Goal: Task Accomplishment & Management: Manage account settings

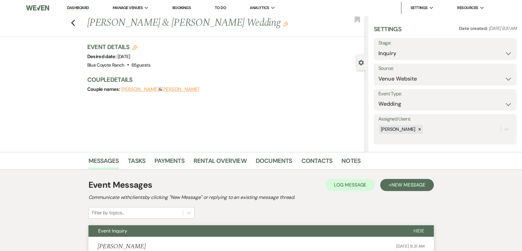
select select "5"
click at [79, 9] on link "Dashboard" at bounding box center [78, 8] width 22 height 6
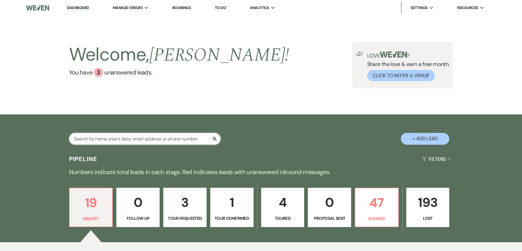
click at [133, 136] on input "text" at bounding box center [145, 139] width 152 height 12
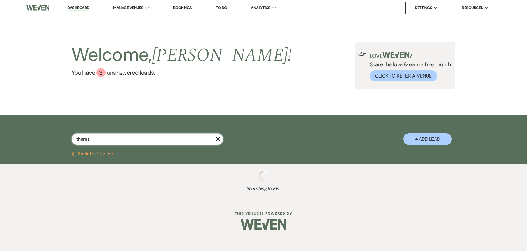
type input "[PERSON_NAME]"
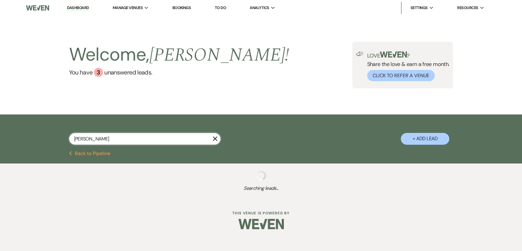
select select "8"
select select "5"
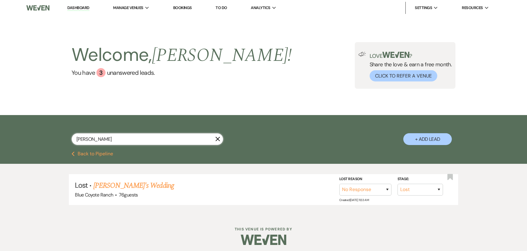
select select "8"
select select "5"
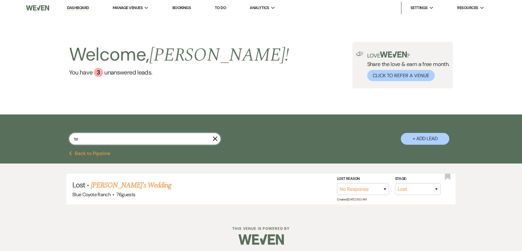
type input "ter"
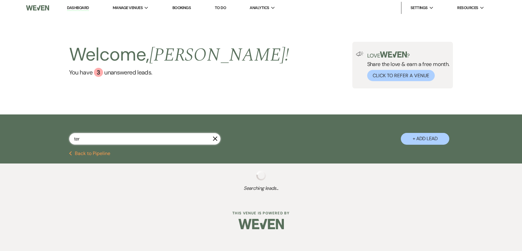
select select "2"
select select "8"
select select "2"
select select "8"
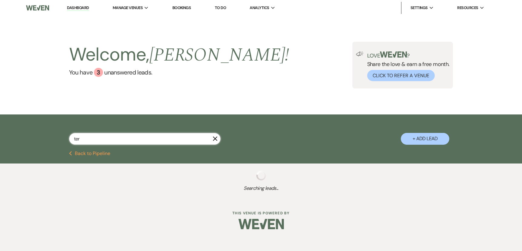
select select "8"
select select "5"
select select "8"
select select "5"
select select "8"
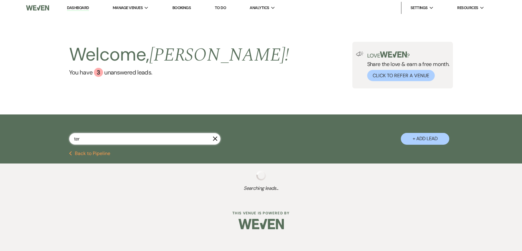
select select "5"
select select "8"
select select "5"
select select "8"
select select "5"
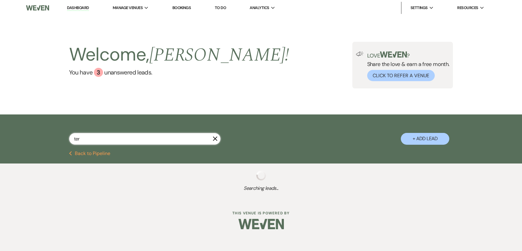
select select "8"
select select "10"
select select "8"
select select "2"
select select "8"
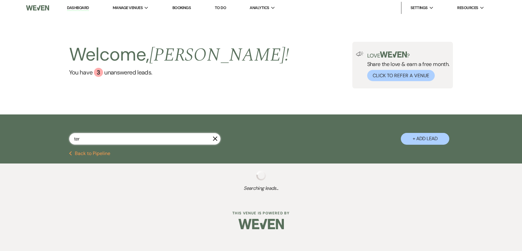
select select "6"
select select "8"
select select "7"
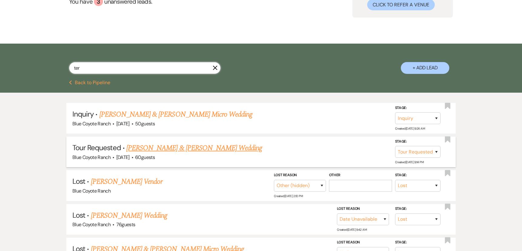
scroll to position [71, 0]
type input "terå"
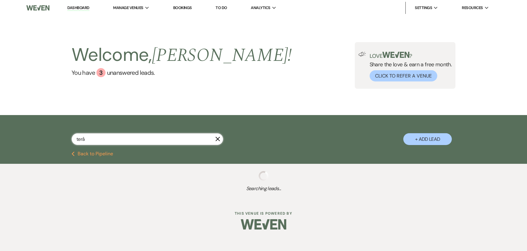
select select "8"
select select "2"
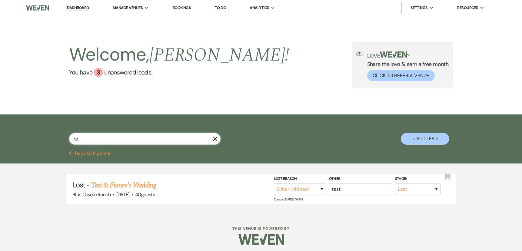
type input "t"
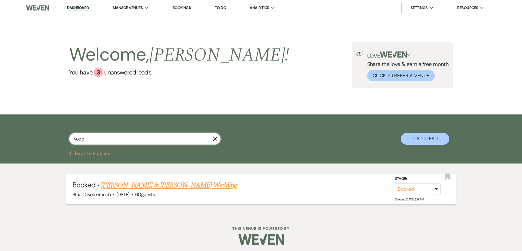
type input "vodo"
click at [147, 185] on link "[PERSON_NAME] & [PERSON_NAME] Wedding" at bounding box center [169, 185] width 136 height 11
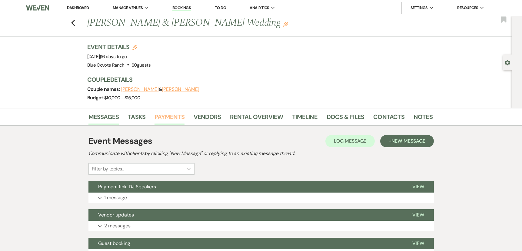
click at [172, 118] on link "Payments" at bounding box center [170, 118] width 30 height 13
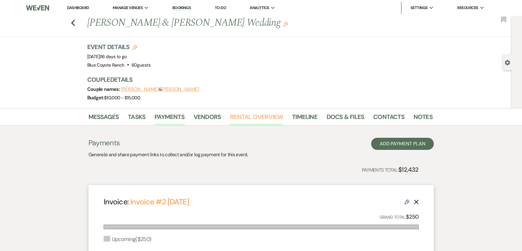
click at [243, 115] on link "Rental Overview" at bounding box center [256, 118] width 53 height 13
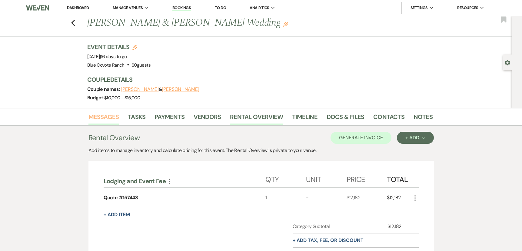
click at [104, 116] on link "Messages" at bounding box center [103, 118] width 31 height 13
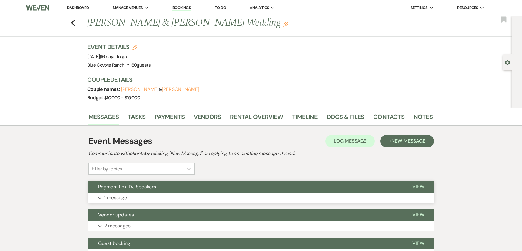
click at [149, 195] on button "Expand 1 message" at bounding box center [260, 198] width 345 height 10
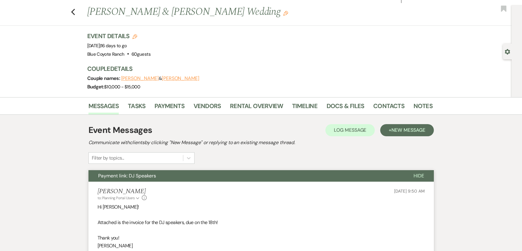
scroll to position [107, 0]
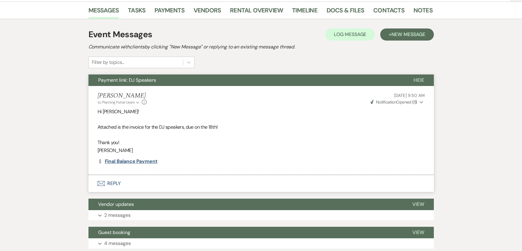
click at [137, 162] on link "Dollar Payment Final Balance Payment" at bounding box center [128, 161] width 60 height 5
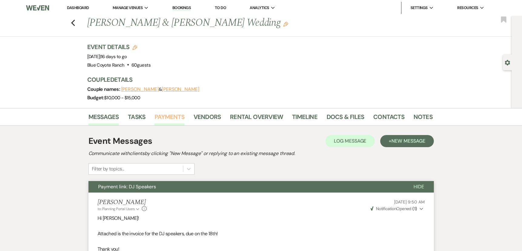
click at [171, 121] on link "Payments" at bounding box center [170, 118] width 30 height 13
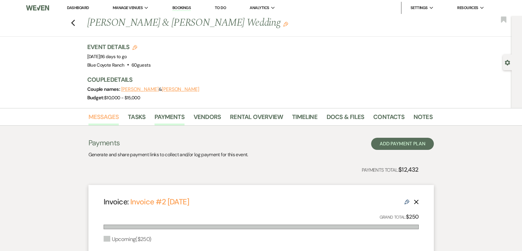
click at [106, 117] on link "Messages" at bounding box center [103, 118] width 31 height 13
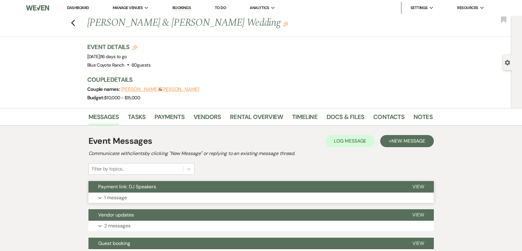
click at [155, 199] on button "Expand 1 message" at bounding box center [260, 198] width 345 height 10
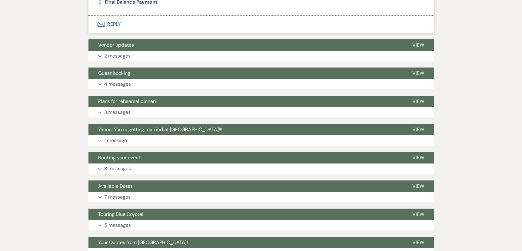
scroll to position [266, 0]
